Goal: Transaction & Acquisition: Book appointment/travel/reservation

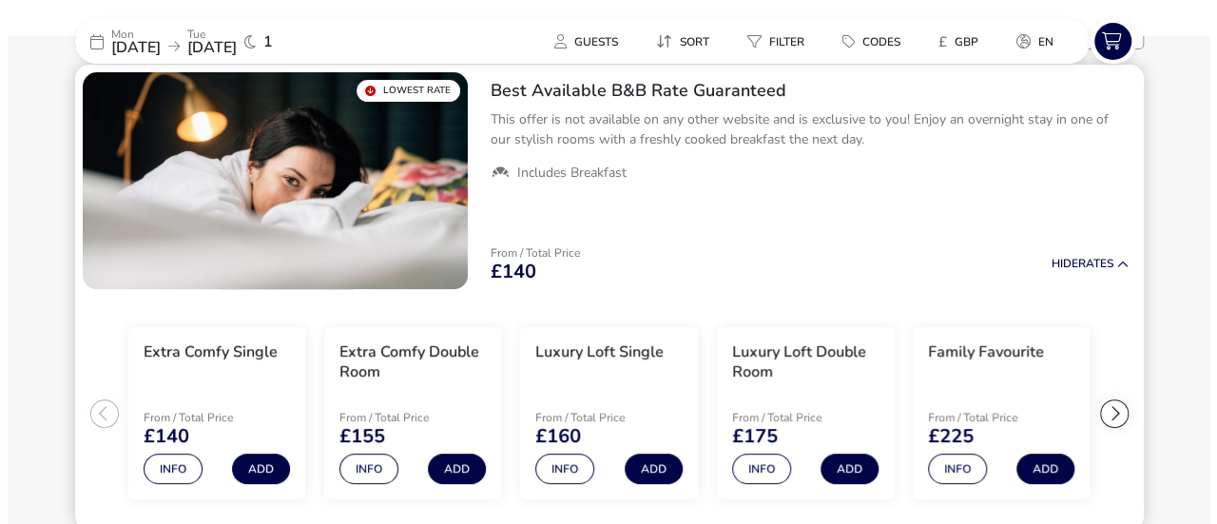
scroll to position [190, 0]
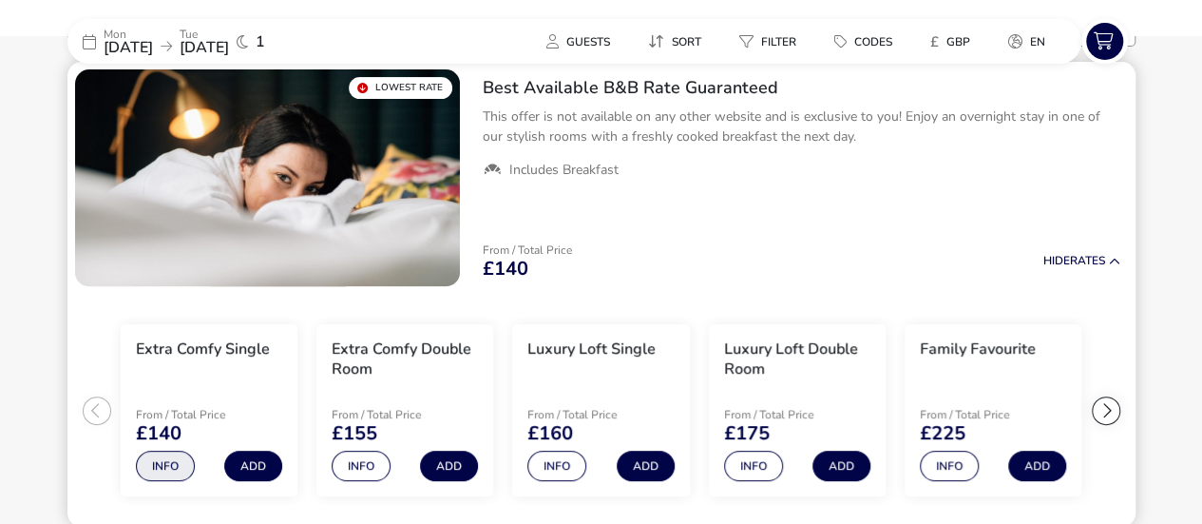
click at [179, 457] on button "Info" at bounding box center [165, 466] width 59 height 30
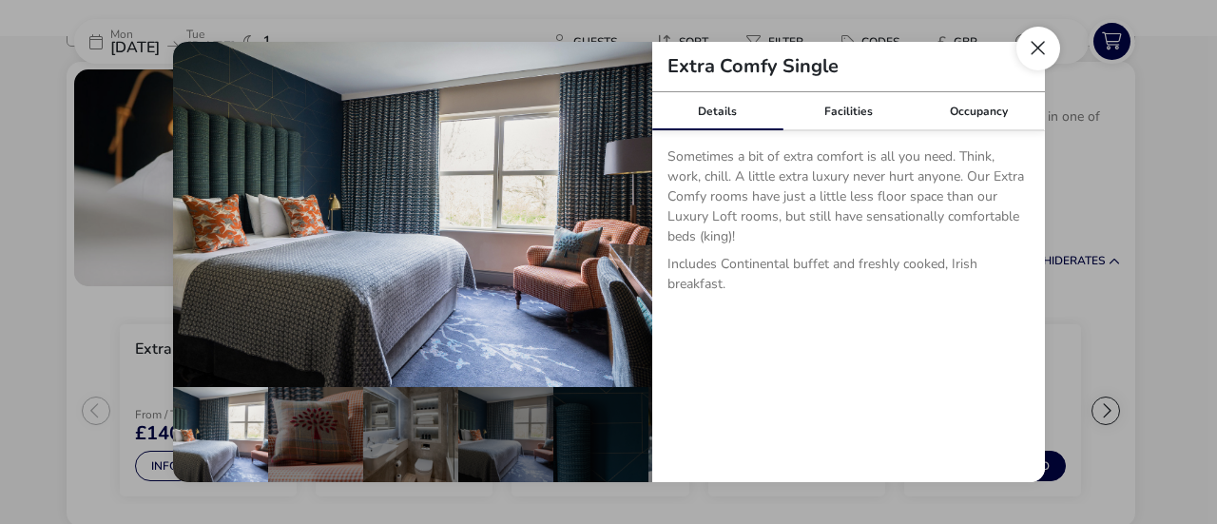
click at [1034, 37] on button "Close dialog" at bounding box center [1038, 49] width 44 height 44
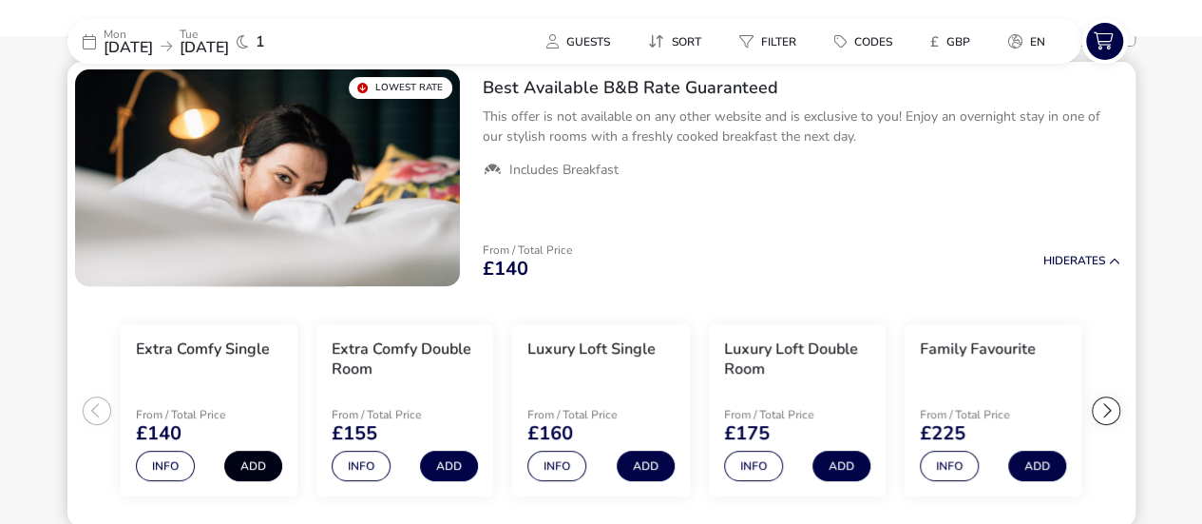
click at [260, 461] on button "Add" at bounding box center [253, 466] width 58 height 30
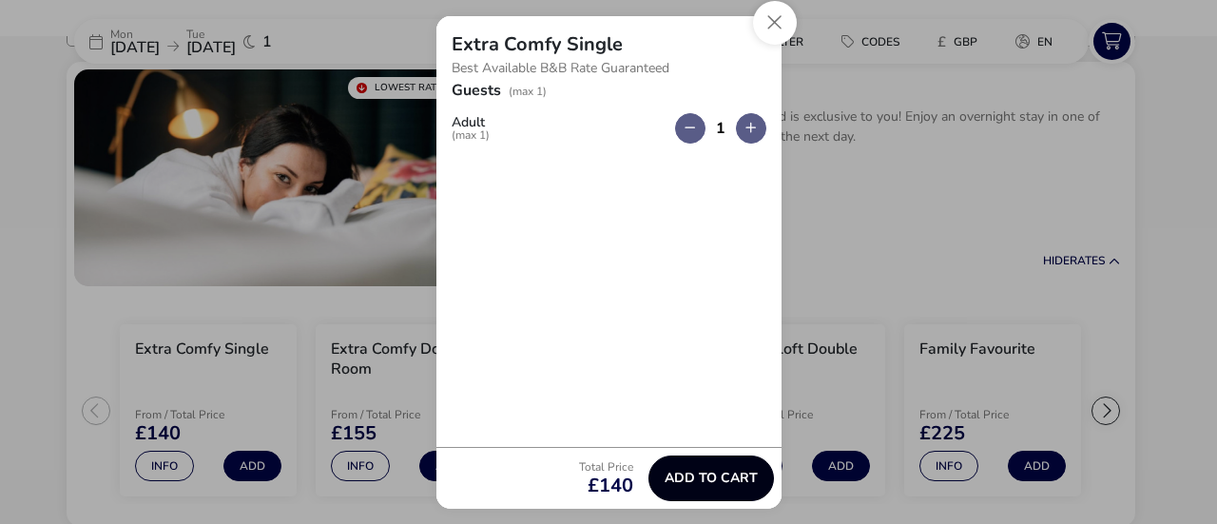
click at [722, 484] on span "Add to cart" at bounding box center [710, 477] width 93 height 14
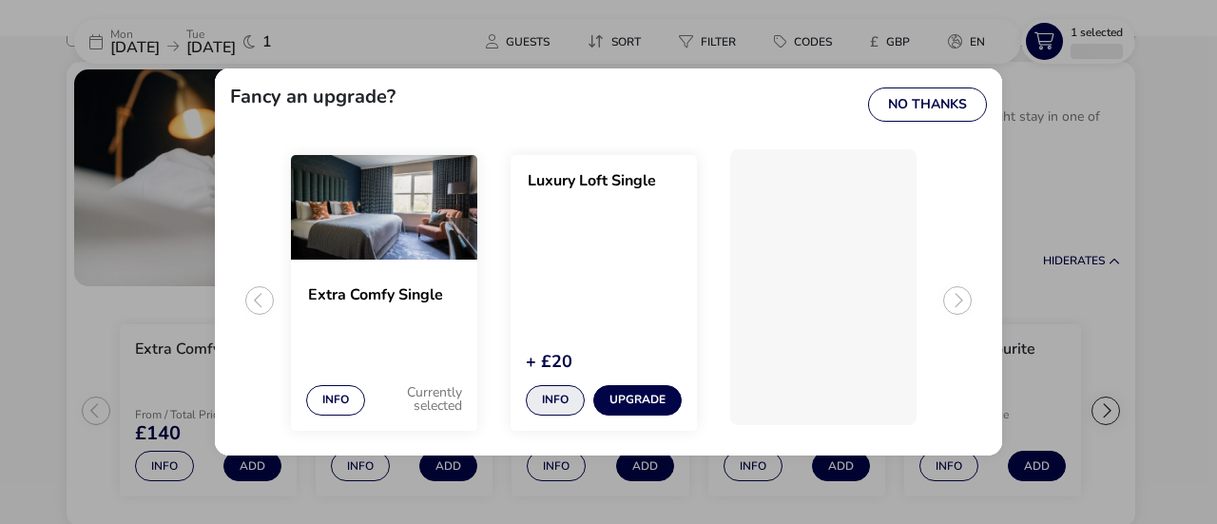
click at [540, 394] on button "Info" at bounding box center [555, 400] width 59 height 30
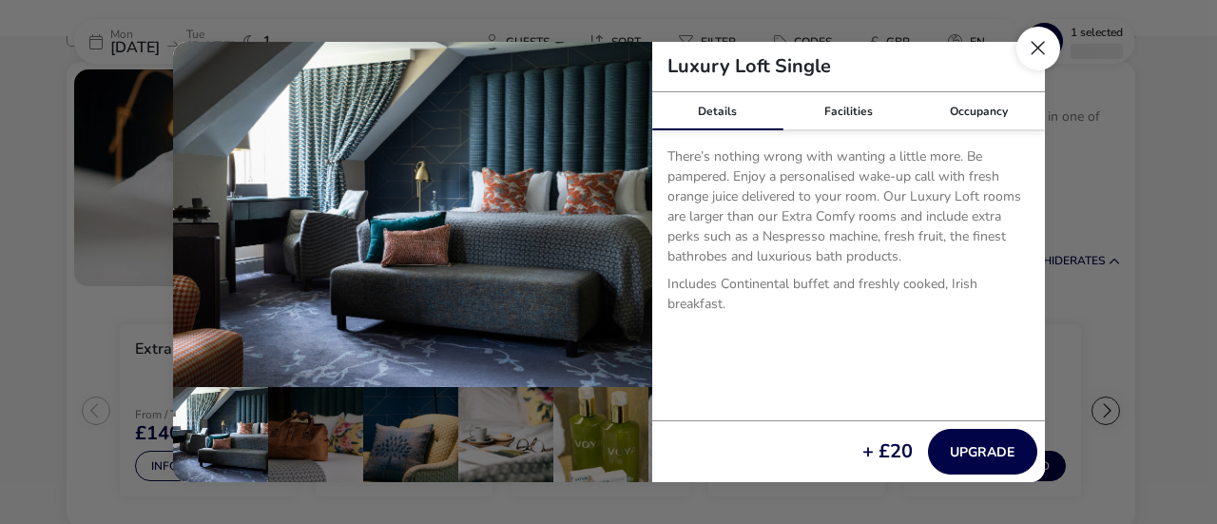
click at [1043, 52] on button "Close dialog" at bounding box center [1038, 49] width 44 height 44
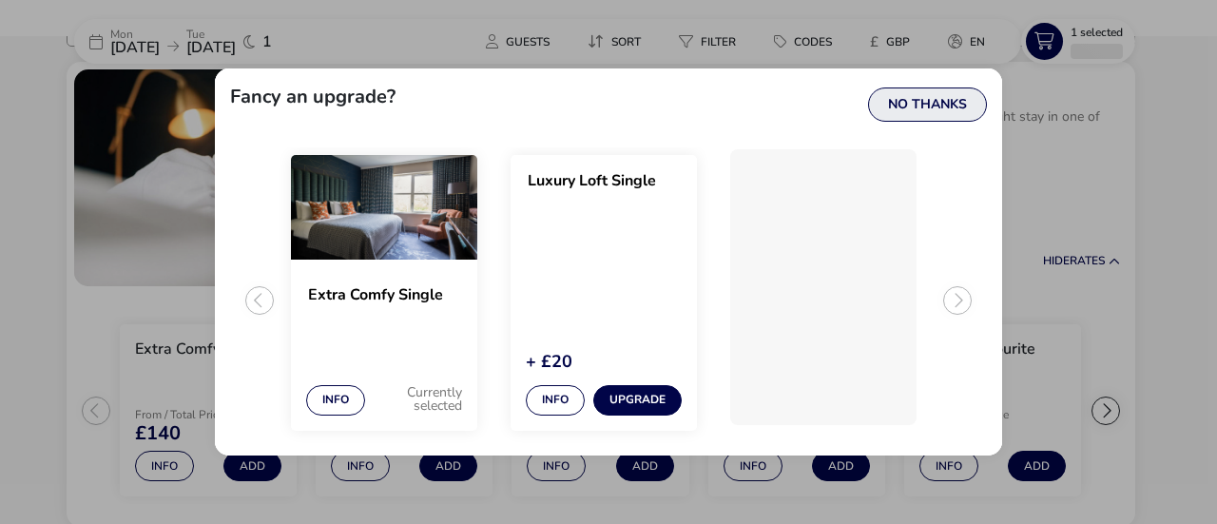
click at [931, 110] on button "No Thanks" at bounding box center [927, 104] width 119 height 34
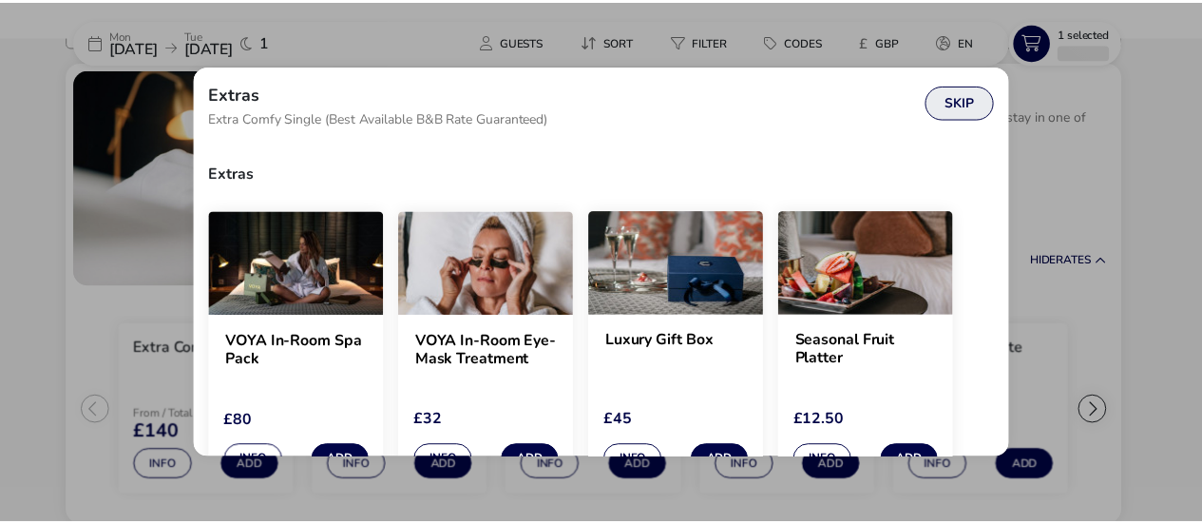
scroll to position [16, 0]
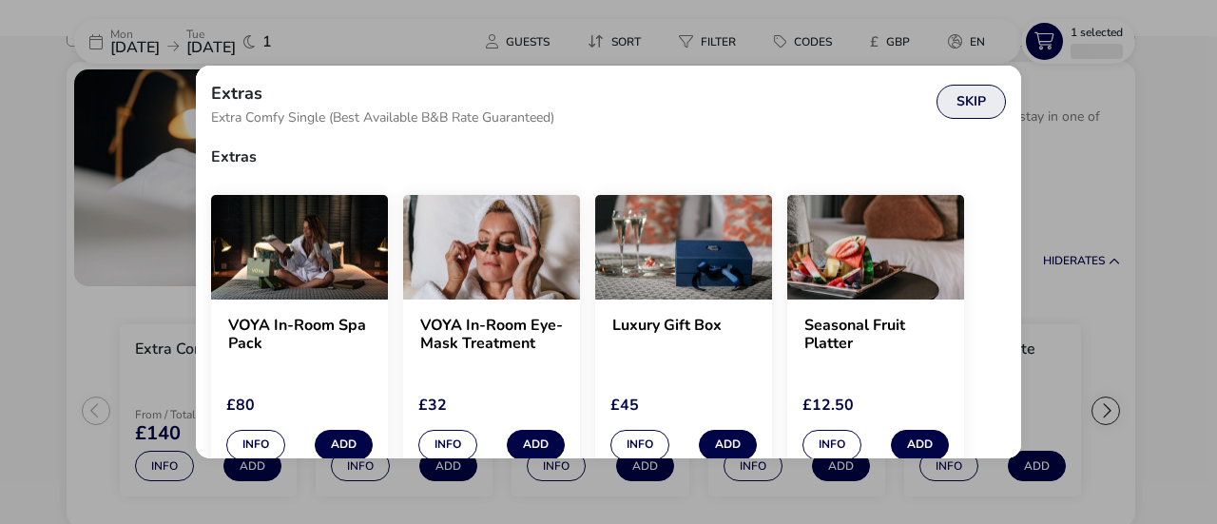
click at [962, 100] on button "Skip" at bounding box center [970, 102] width 69 height 34
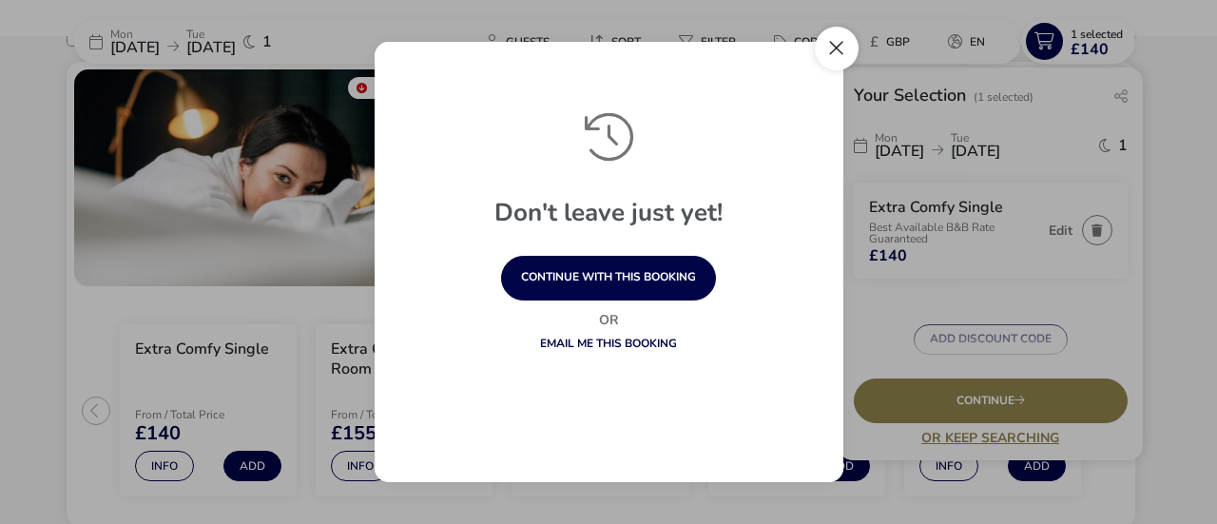
click at [834, 45] on button "Close" at bounding box center [837, 49] width 44 height 44
